Goal: Communication & Community: Share content

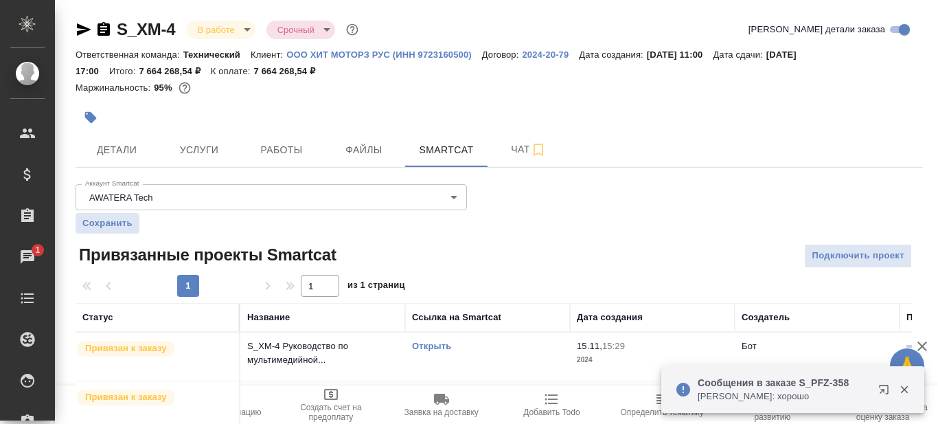
click at [513, 152] on span "Чат" at bounding box center [529, 149] width 66 height 17
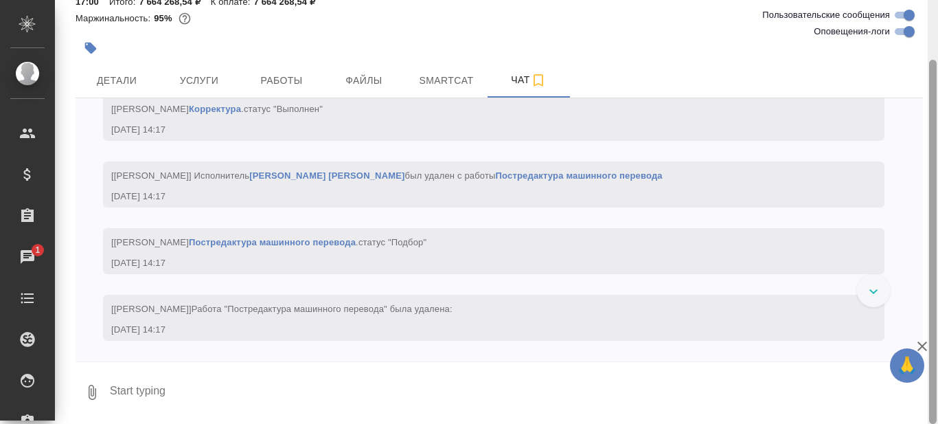
scroll to position [95620, 0]
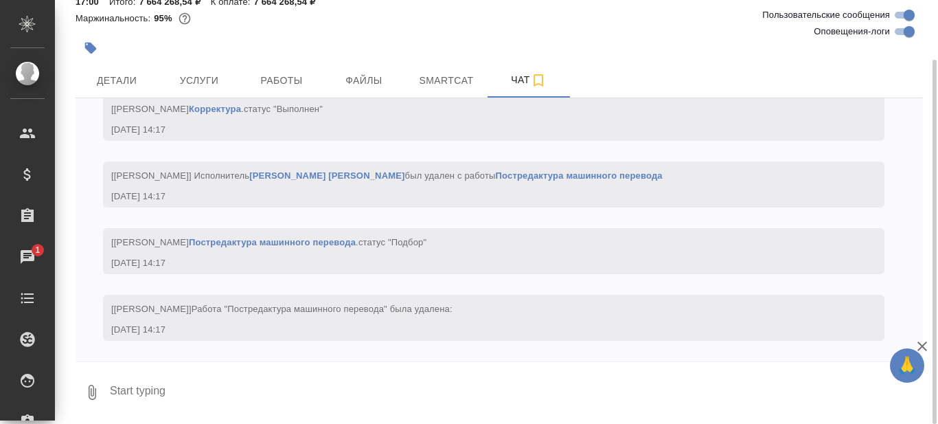
click at [224, 392] on textarea at bounding box center [516, 392] width 815 height 47
click at [162, 386] on textarea at bounding box center [516, 392] width 815 height 47
click at [166, 388] on textarea at bounding box center [516, 392] width 815 height 47
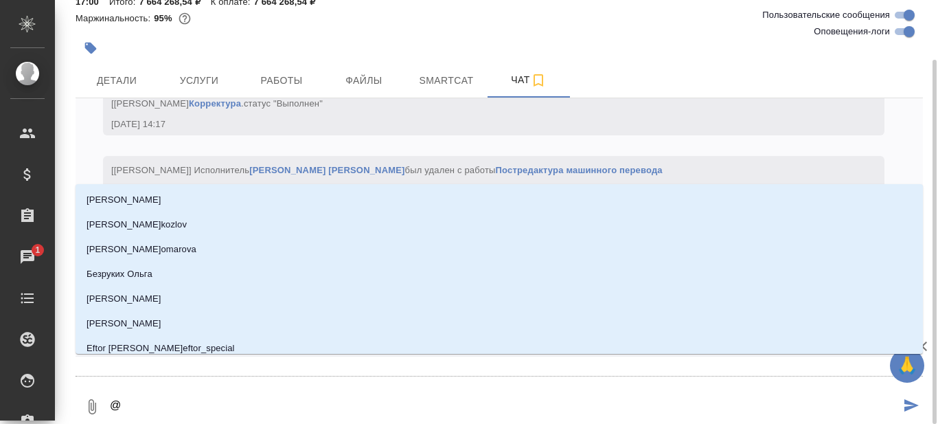
click at [181, 389] on textarea "@" at bounding box center [505, 406] width 792 height 47
type textarea "@Б"
type input "Б"
type textarea "@Бе"
type input "Бе"
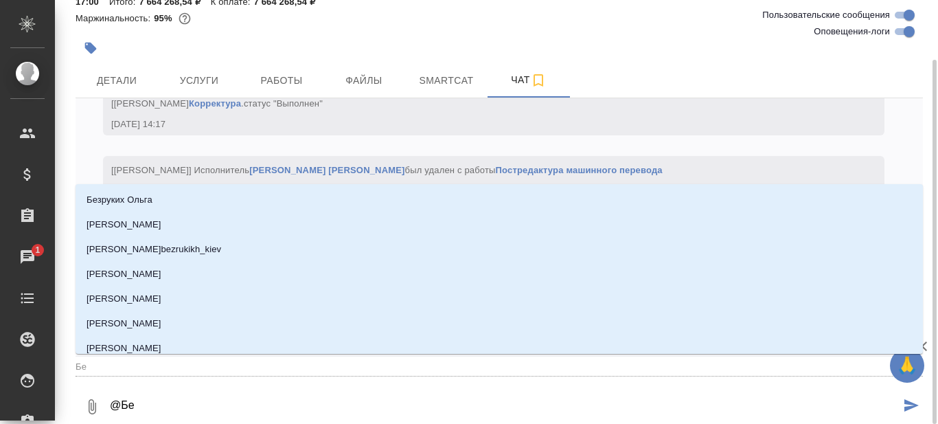
type textarea "@Бел"
type input "Бел"
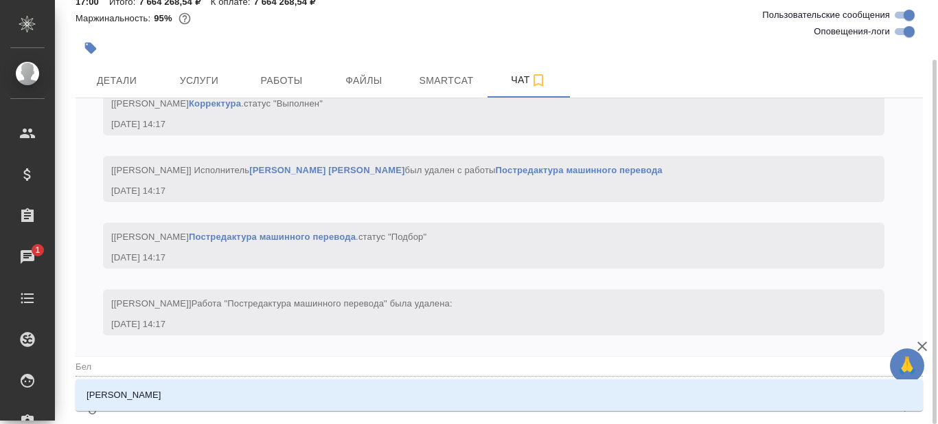
type textarea "@Беля"
type input "Беля"
click at [181, 389] on li "[PERSON_NAME]" at bounding box center [500, 395] width 848 height 25
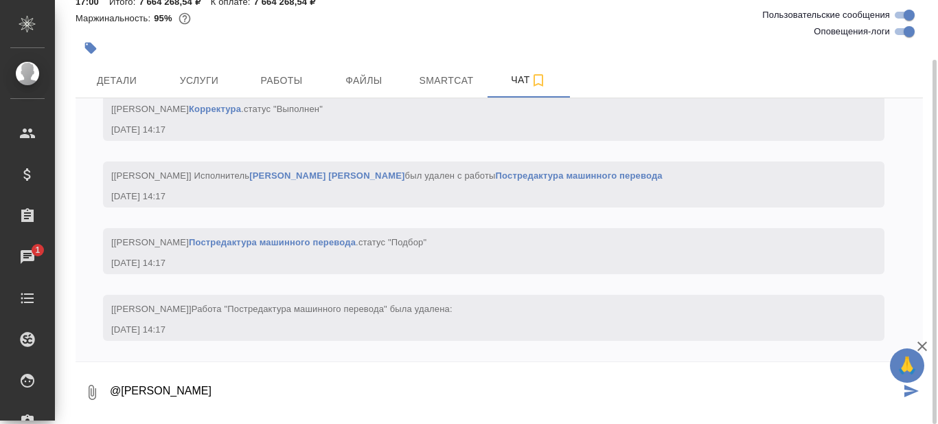
paste textarea "[URL][DOMAIN_NAME]"
click at [275, 389] on textarea "@[PERSON_NAME] [URL][DOMAIN_NAME]" at bounding box center [505, 392] width 792 height 47
click at [459, 387] on textarea "@[PERSON_NAME] [URL][DOMAIN_NAME]" at bounding box center [505, 392] width 792 height 47
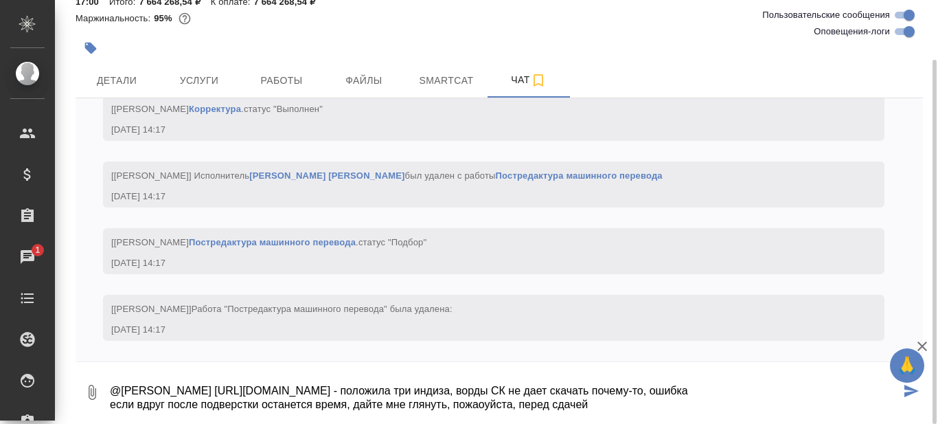
click at [483, 403] on textarea "@[PERSON_NAME] [URL][DOMAIN_NAME] - положила три индиза, ворды СК не дает скача…" at bounding box center [505, 392] width 792 height 47
click at [605, 400] on textarea "@[PERSON_NAME] [URL][DOMAIN_NAME] - положила три индиза, ворды СК не дает скача…" at bounding box center [505, 392] width 792 height 47
type textarea "@[PERSON_NAME] [URL][DOMAIN_NAME] - положила три индиза, ворды СК не дает скача…"
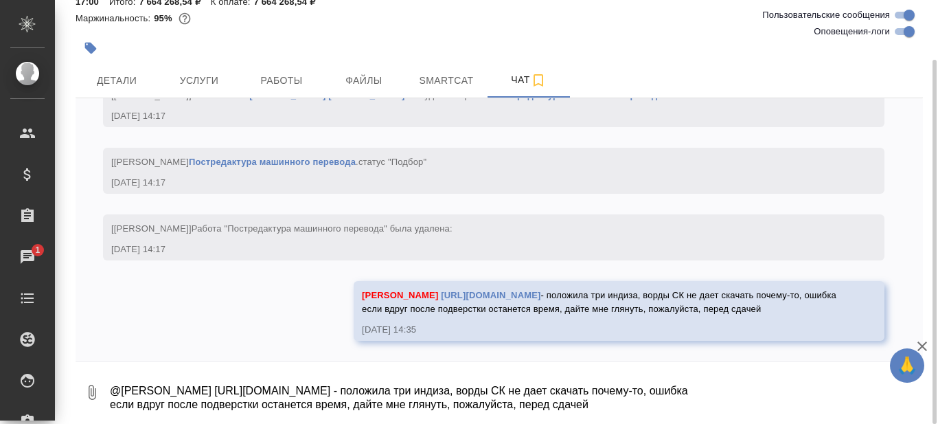
scroll to position [95758, 0]
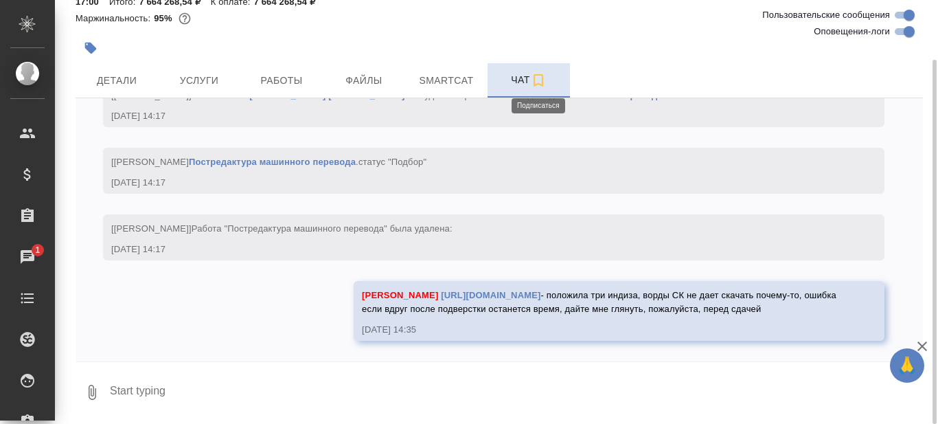
click at [536, 79] on icon "button" at bounding box center [538, 80] width 16 height 16
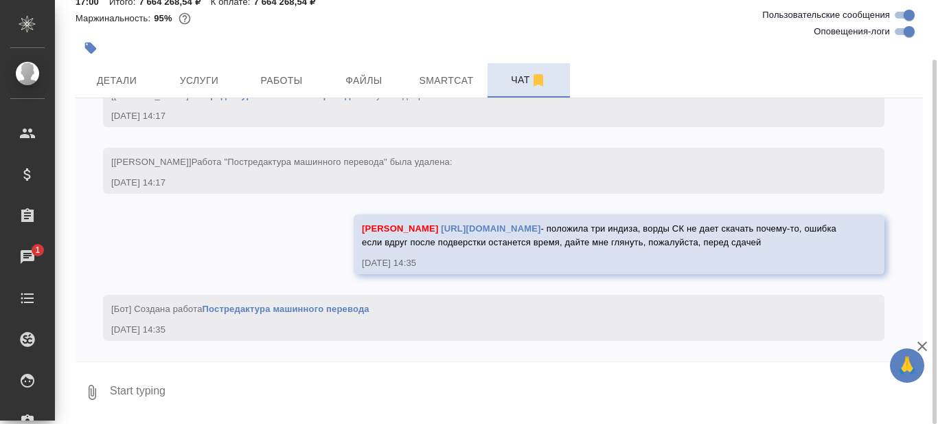
scroll to position [95825, 0]
